Goal: Transaction & Acquisition: Book appointment/travel/reservation

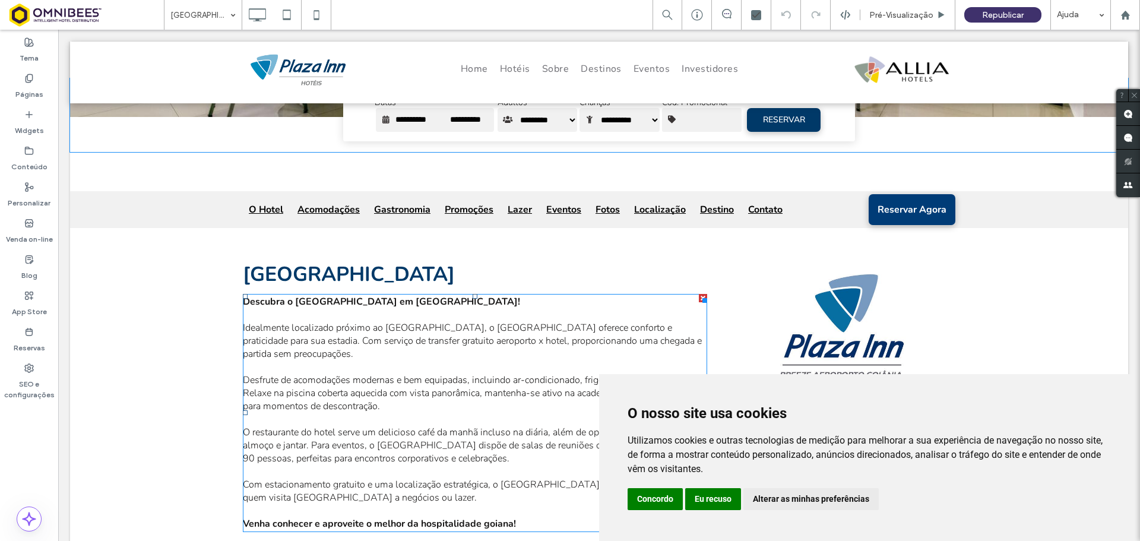
scroll to position [475, 0]
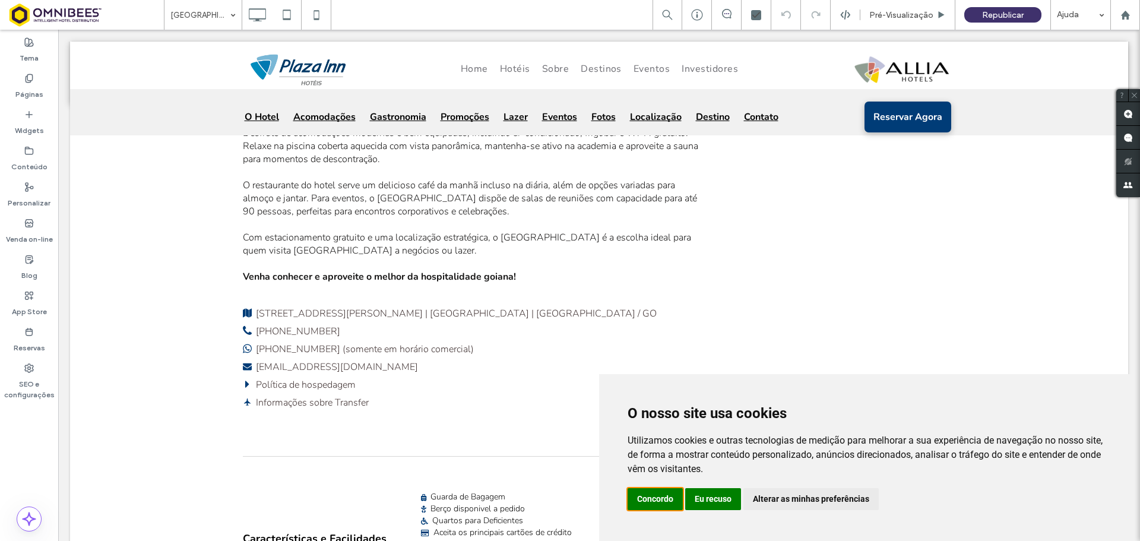
click at [648, 498] on button "Concordo" at bounding box center [654, 499] width 55 height 22
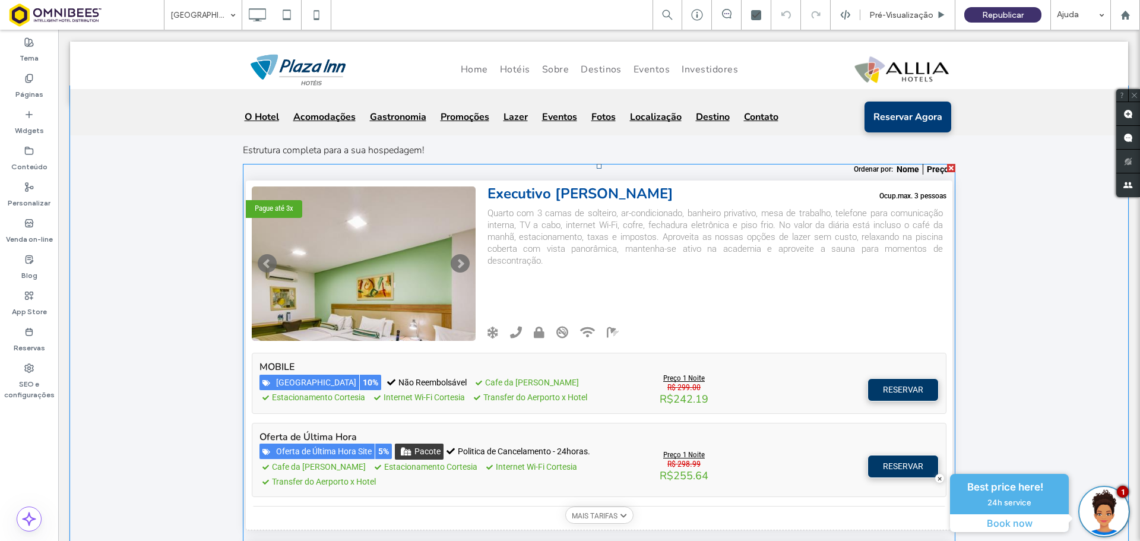
scroll to position [2493, 0]
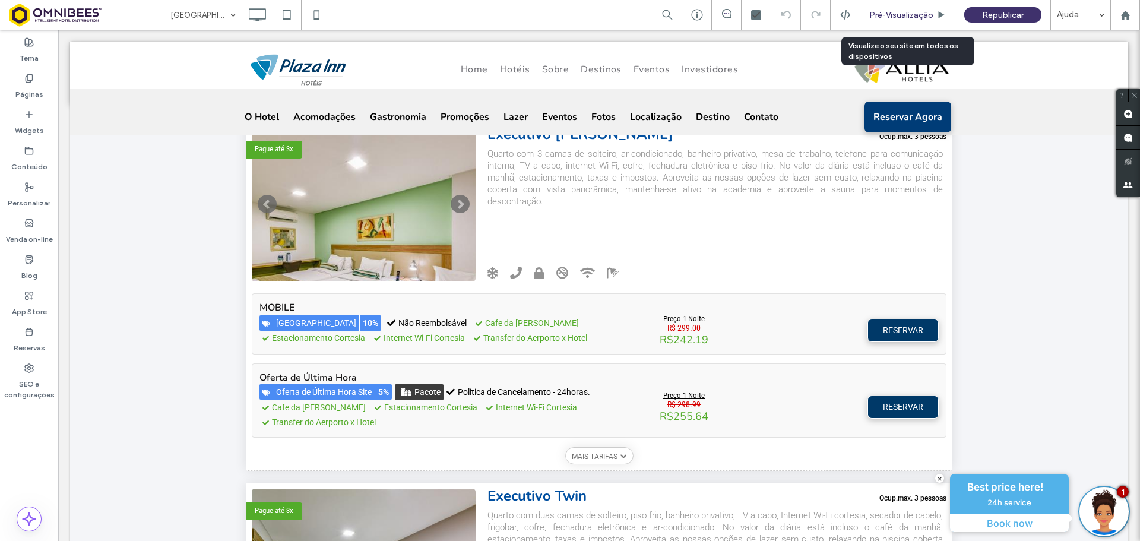
click at [902, 17] on span "Pré-Visualizaçāo" at bounding box center [901, 15] width 64 height 10
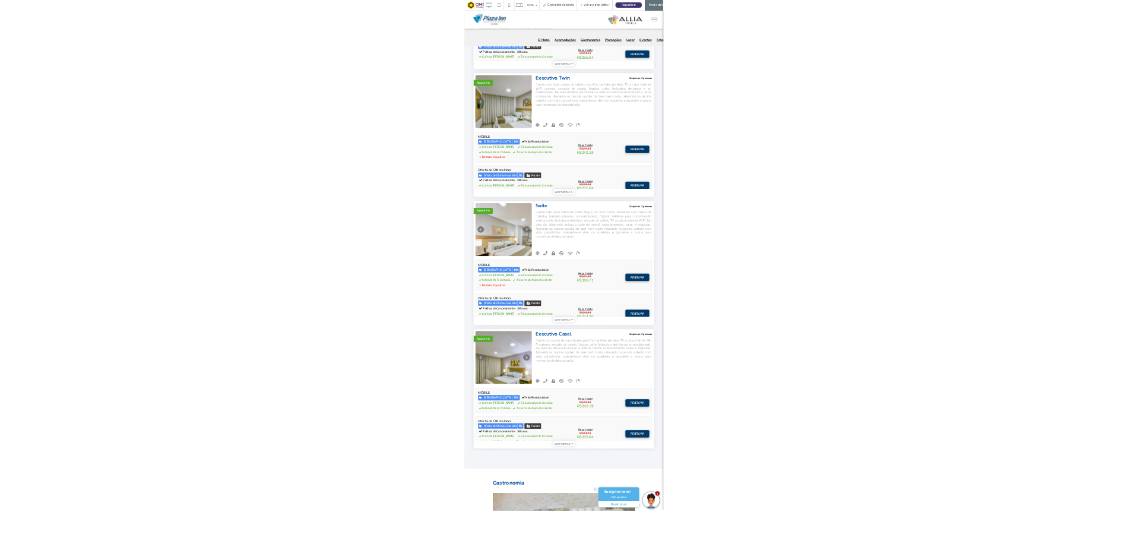
scroll to position [2513, 0]
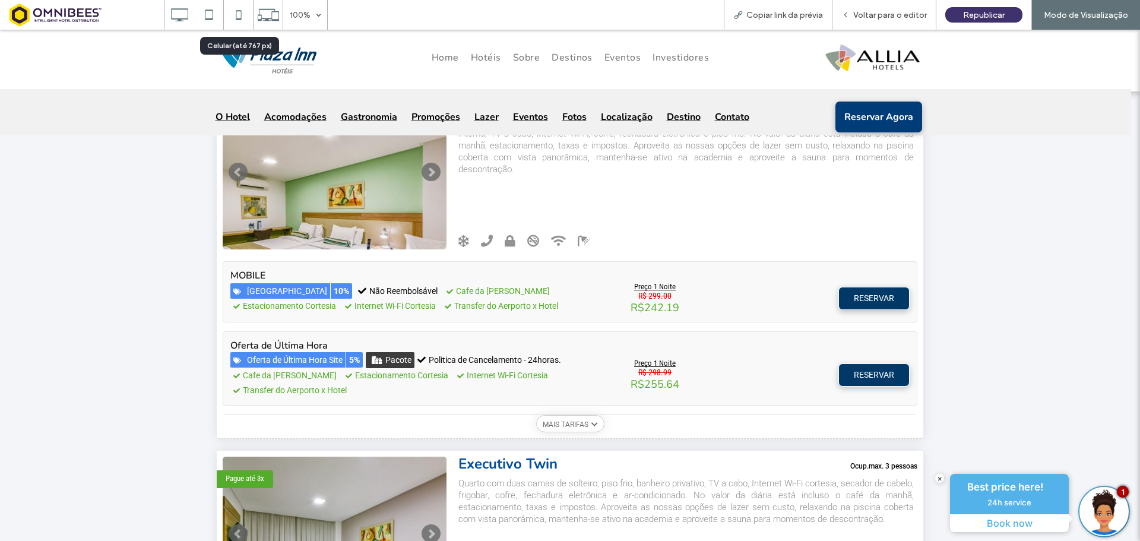
click at [242, 15] on icon at bounding box center [239, 15] width 24 height 24
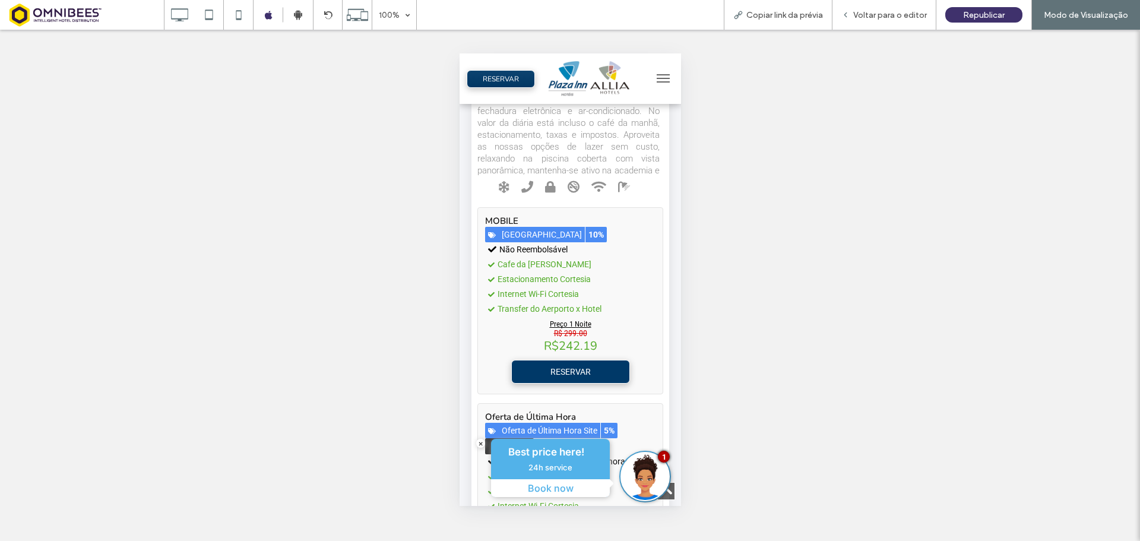
scroll to position [4918, 0]
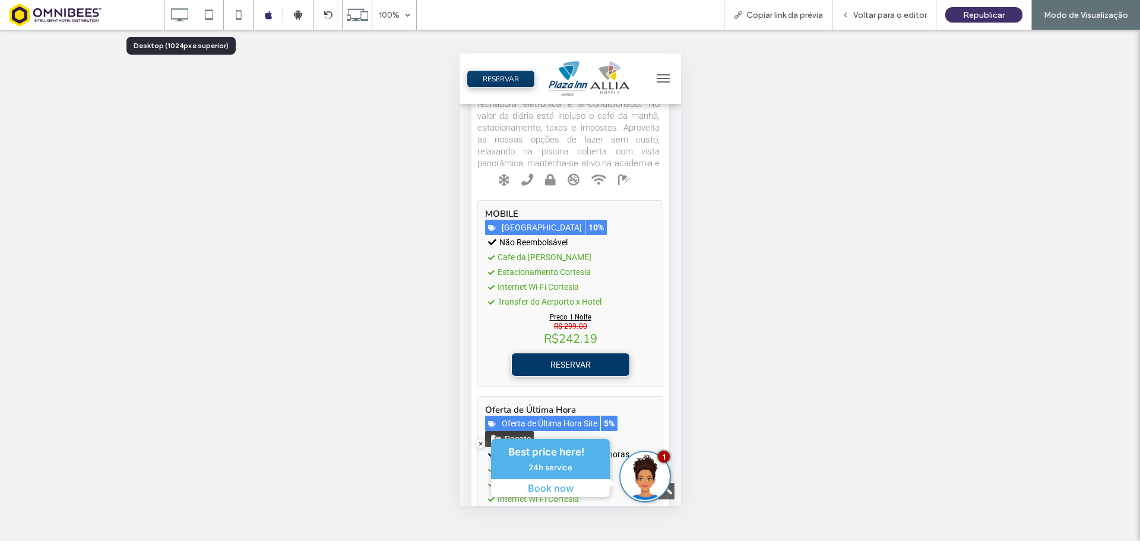
click at [189, 13] on icon at bounding box center [179, 15] width 24 height 24
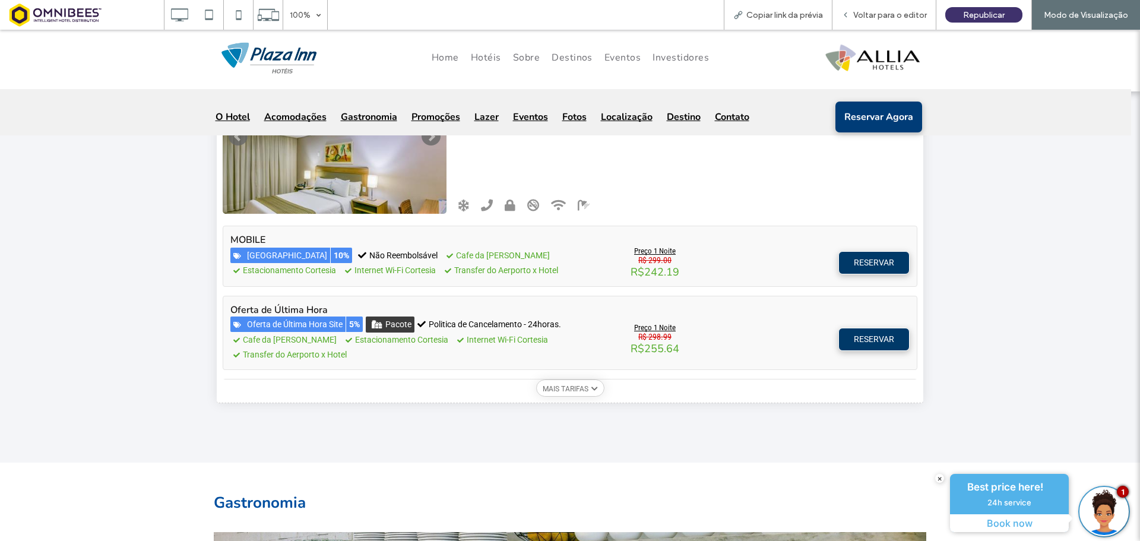
scroll to position [3602, 0]
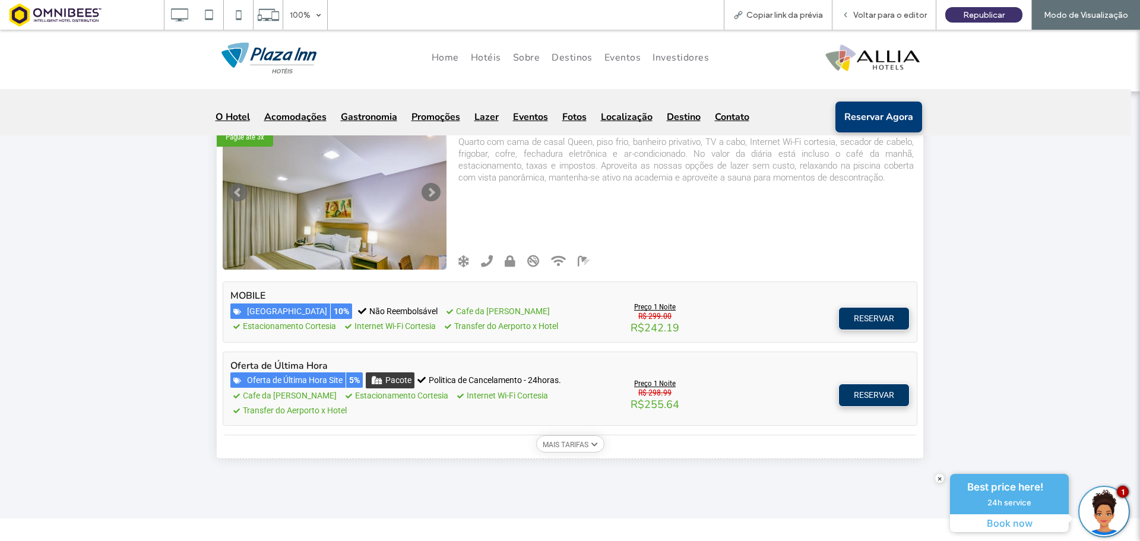
click at [562, 446] on p "MAIS TARIFAS" at bounding box center [566, 444] width 46 height 8
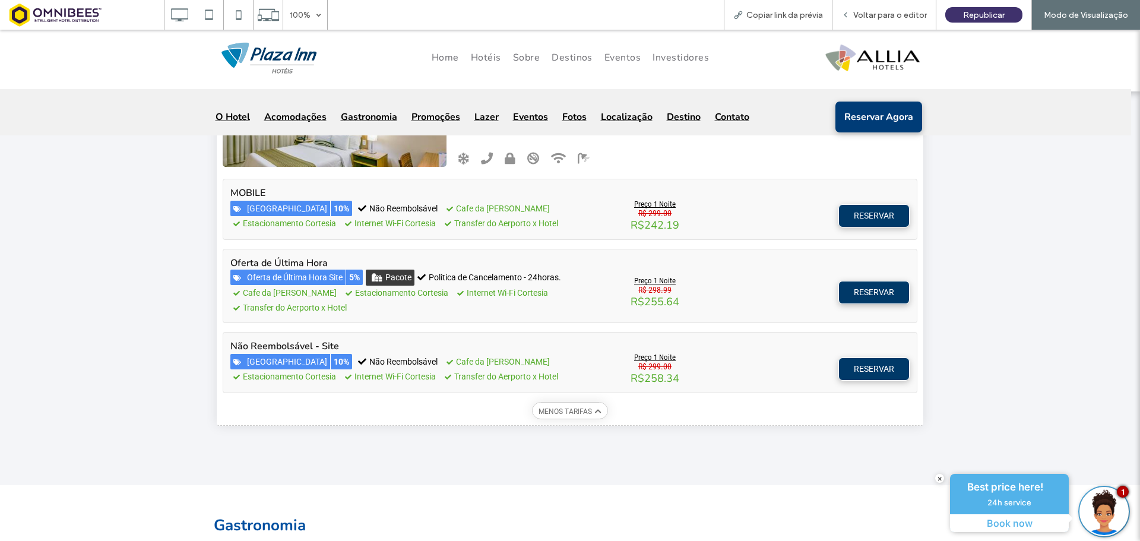
scroll to position [3721, 0]
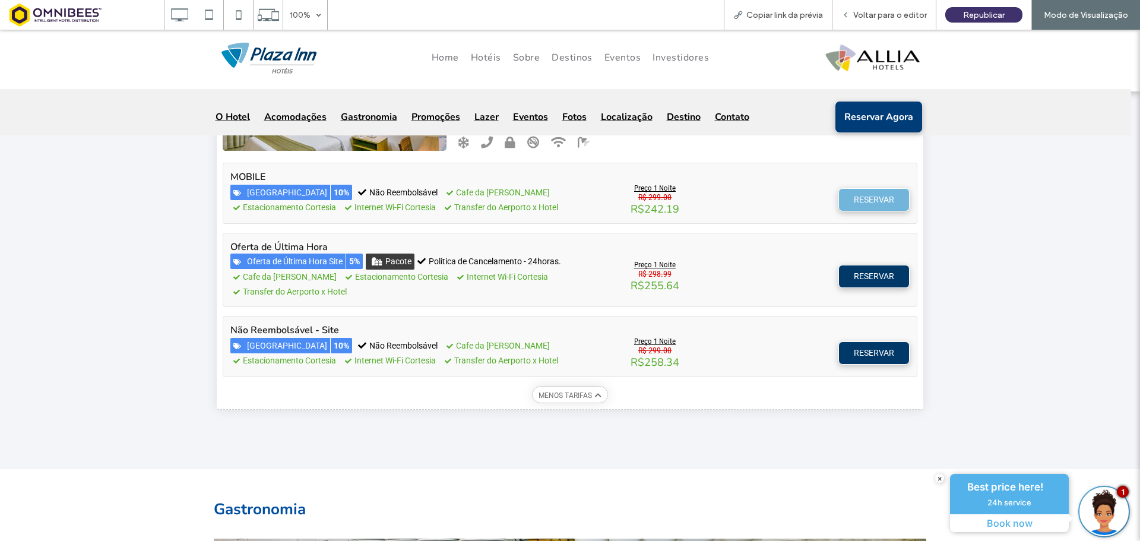
click at [871, 202] on span "RESERVAR" at bounding box center [874, 200] width 40 height 16
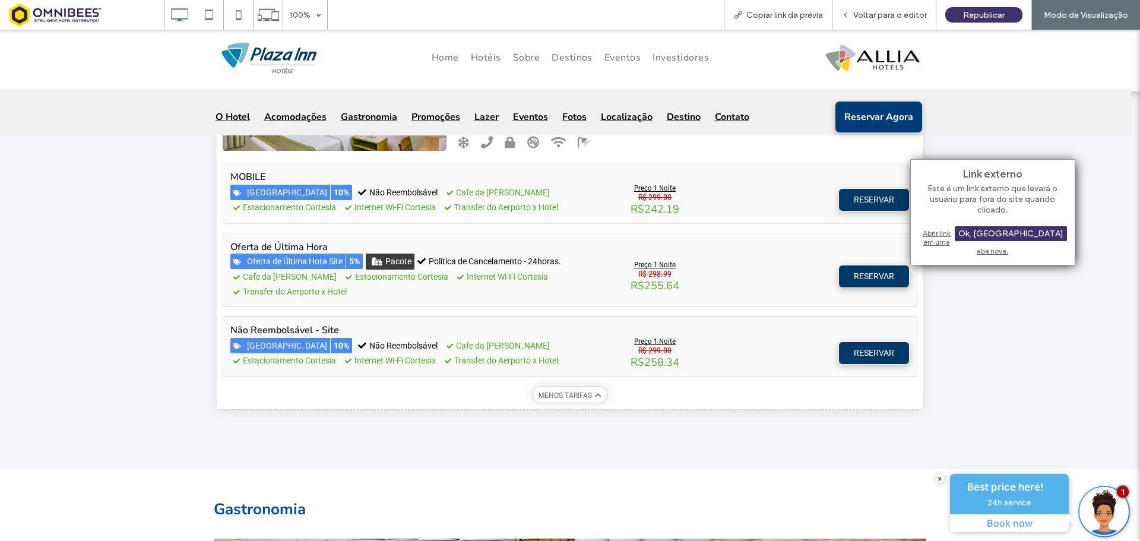
click at [935, 228] on div "Abrir link em uma aba nova." at bounding box center [992, 242] width 148 height 30
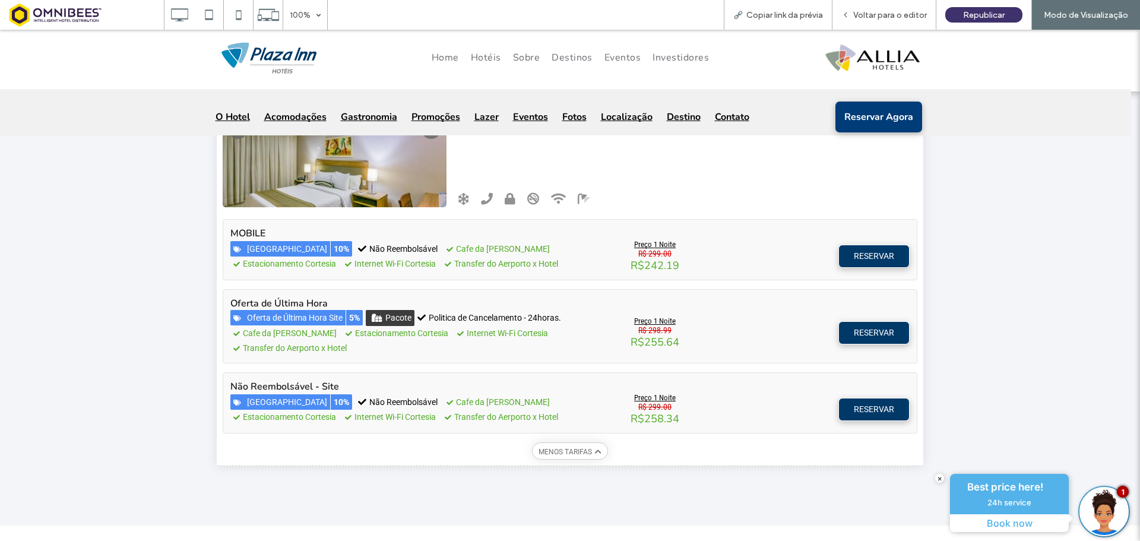
scroll to position [3662, 0]
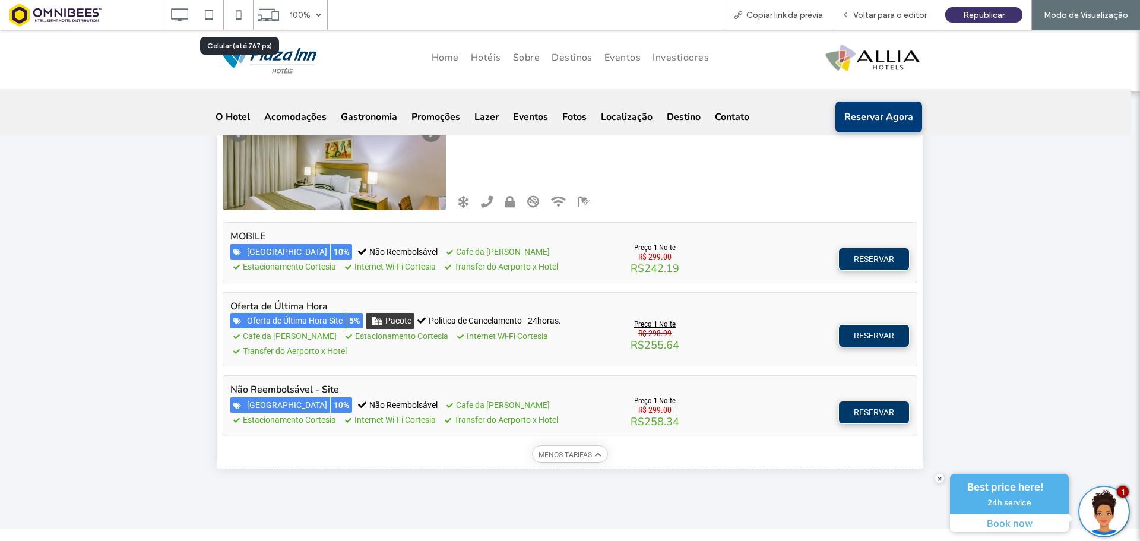
click at [241, 15] on use at bounding box center [238, 14] width 5 height 9
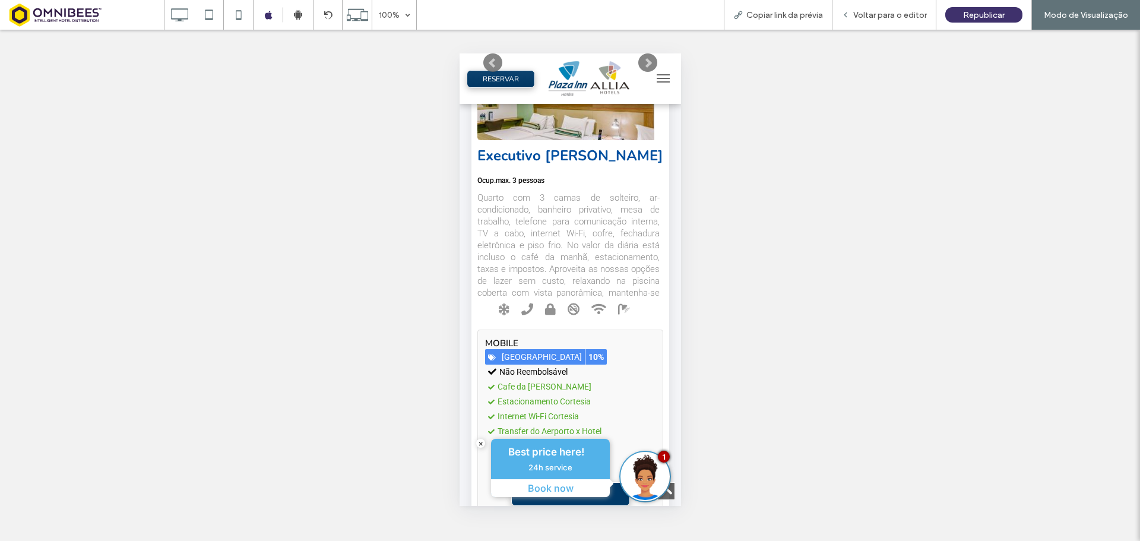
scroll to position [2493, 0]
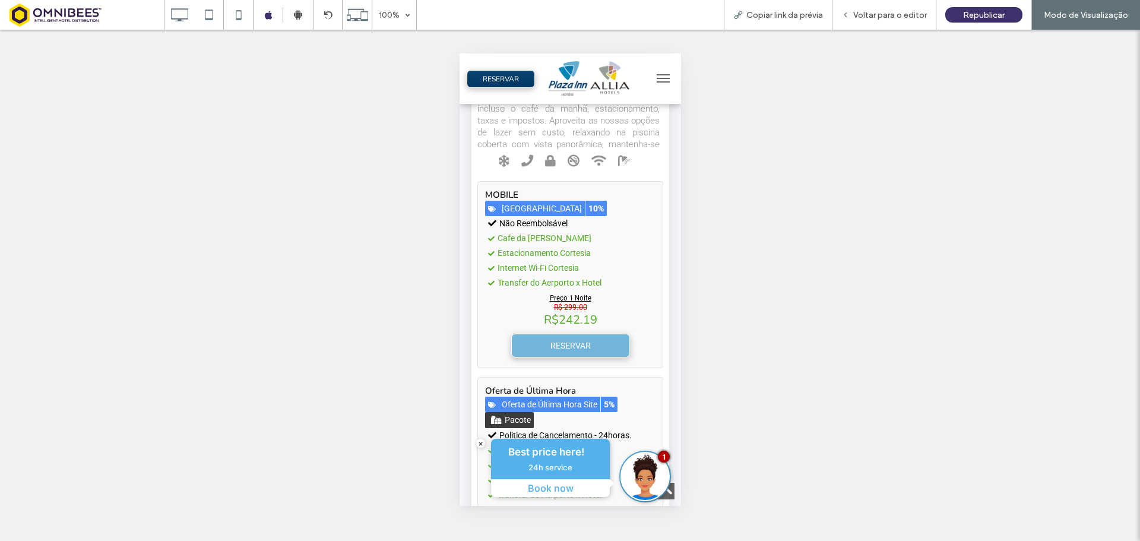
click at [540, 334] on link "RESERVAR" at bounding box center [569, 346] width 119 height 24
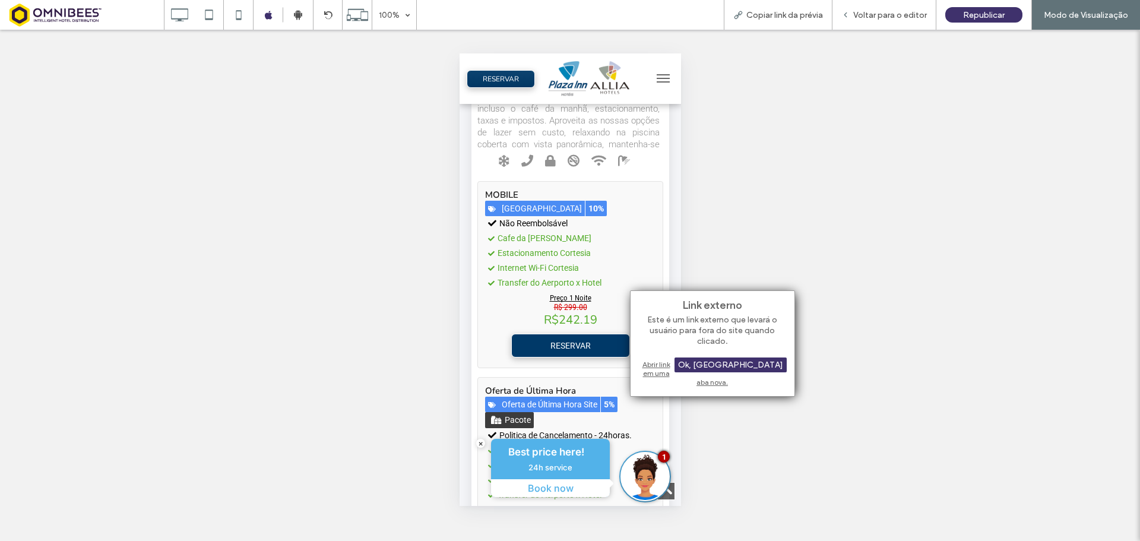
click at [690, 366] on div "Abrir link em uma aba nova." at bounding box center [712, 373] width 148 height 30
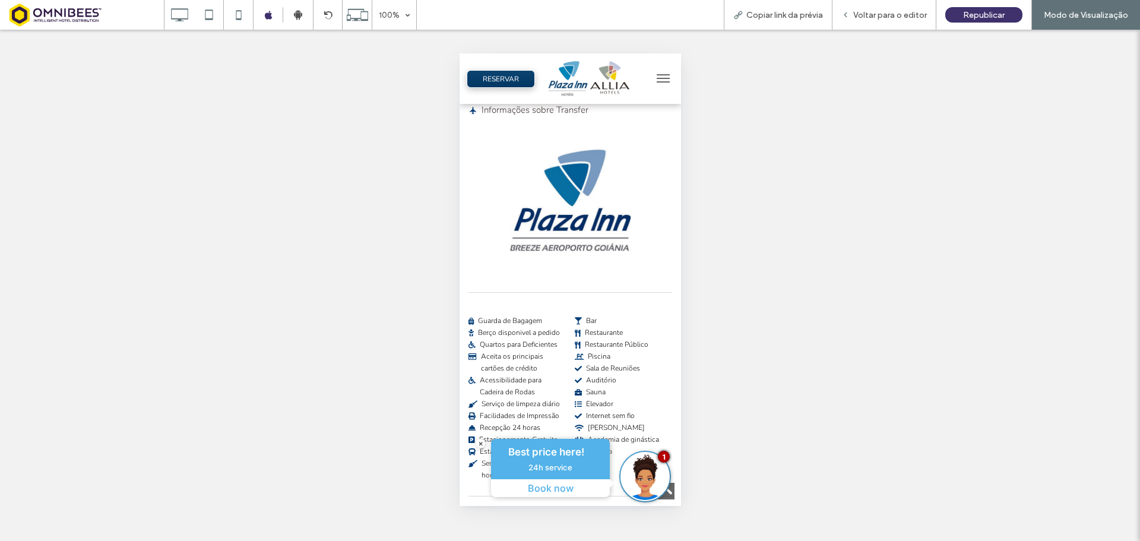
scroll to position [890, 0]
